Goal: Information Seeking & Learning: Learn about a topic

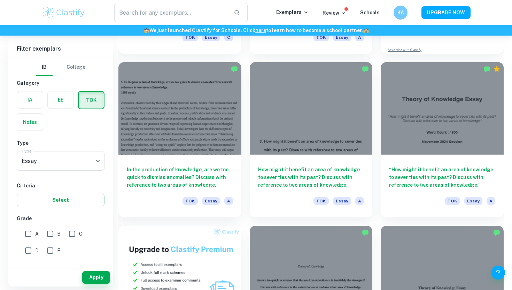
scroll to position [336, 0]
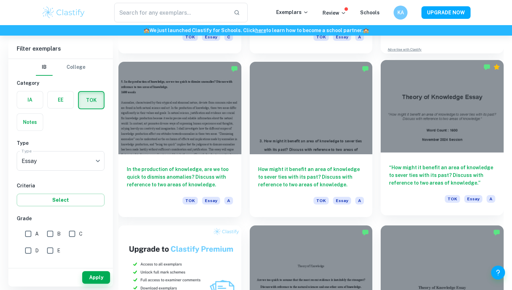
click at [404, 117] on div at bounding box center [442, 106] width 123 height 92
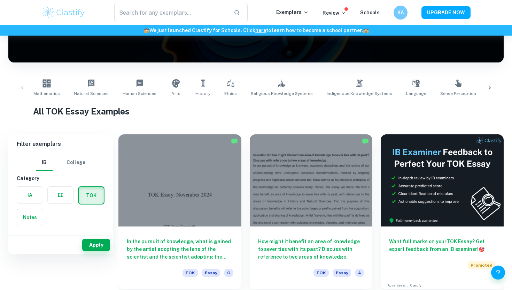
scroll to position [177, 0]
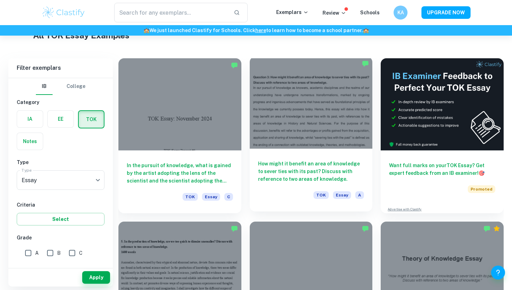
click at [263, 107] on div at bounding box center [311, 102] width 123 height 92
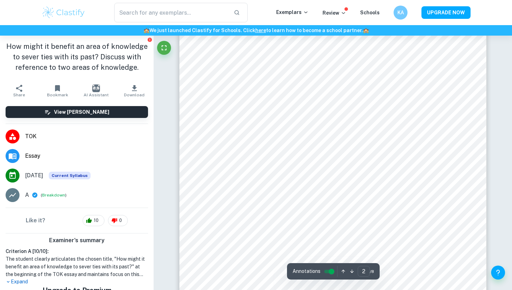
scroll to position [527, 0]
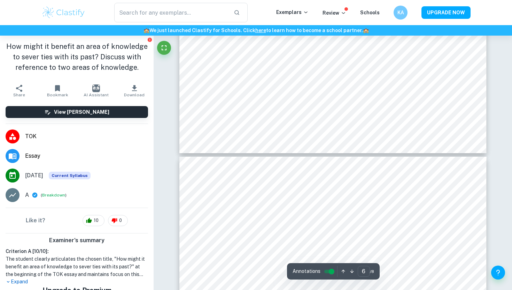
type input "7"
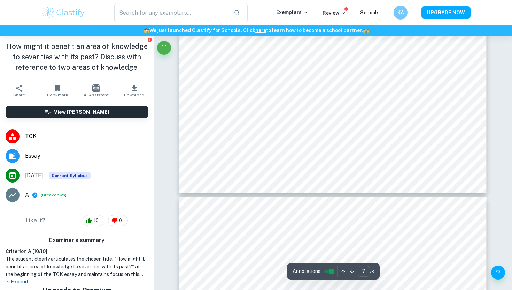
scroll to position [3031, 0]
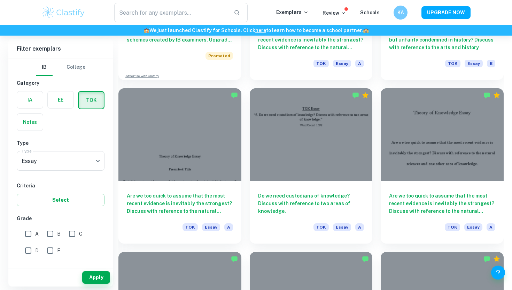
scroll to position [641, 0]
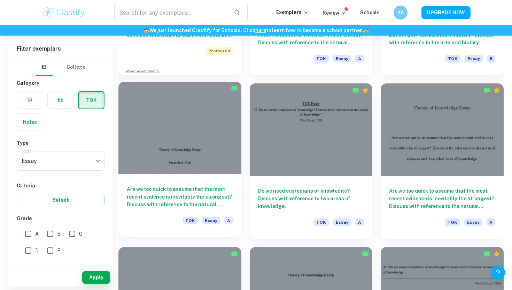
click at [196, 146] on div at bounding box center [179, 128] width 123 height 92
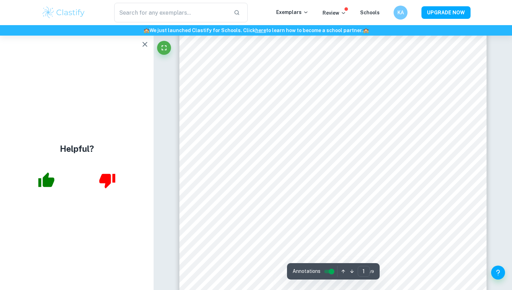
scroll to position [74, 0]
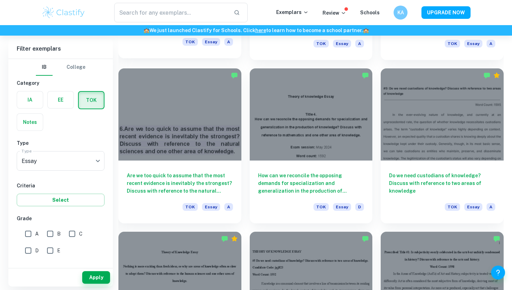
scroll to position [811, 0]
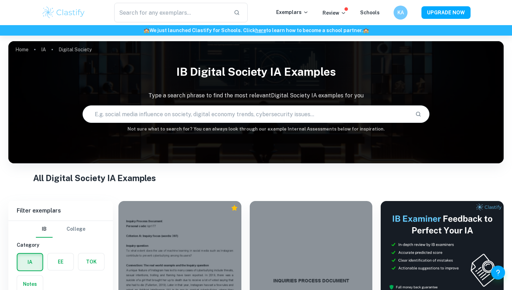
scroll to position [66, 0]
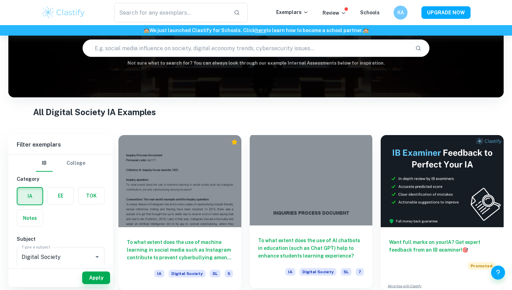
click at [301, 177] on div at bounding box center [311, 179] width 123 height 92
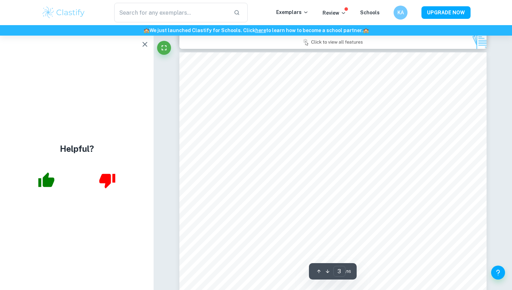
scroll to position [963, 0]
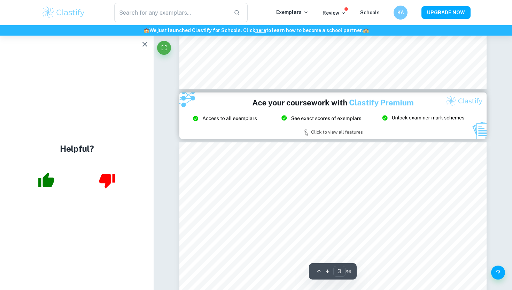
type input "2"
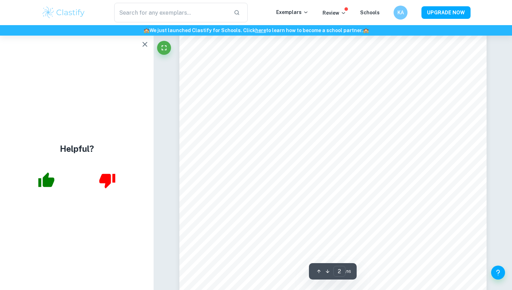
scroll to position [511, 0]
